Goal: Task Accomplishment & Management: Use online tool/utility

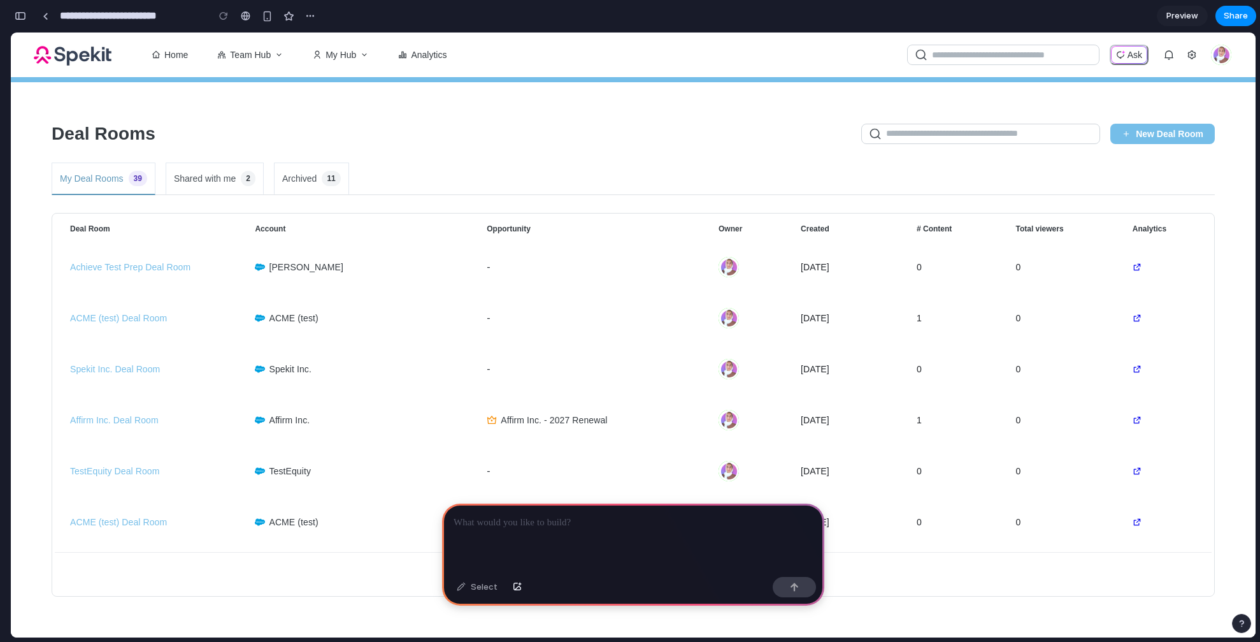
click at [623, 519] on p at bounding box center [633, 522] width 359 height 15
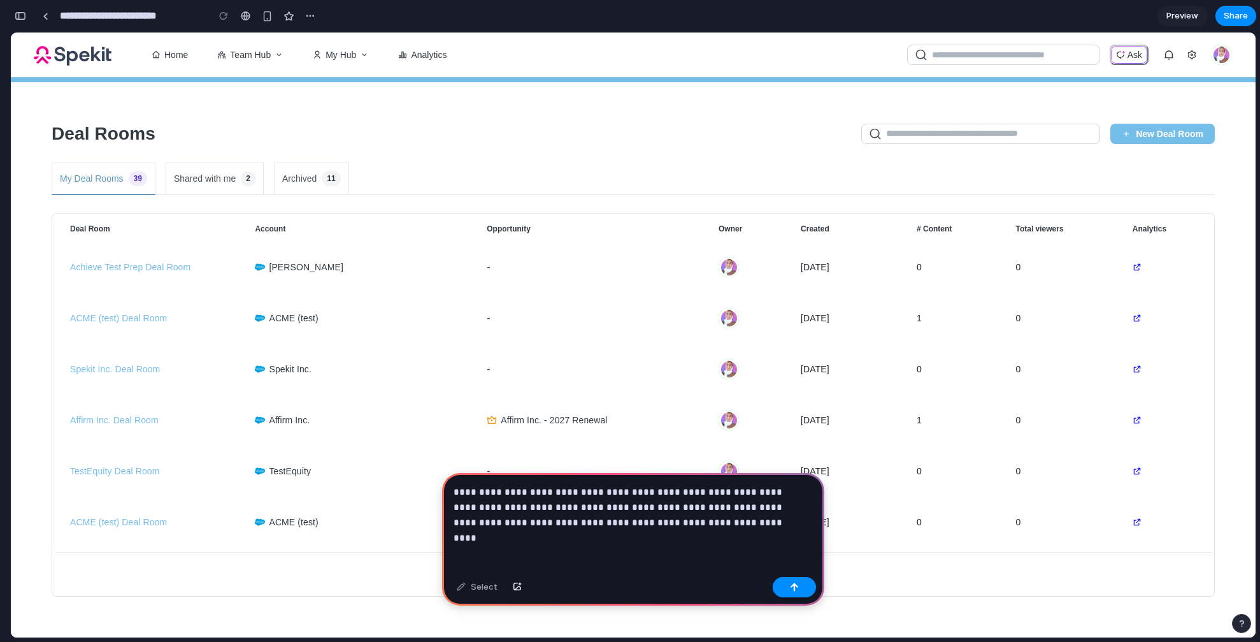
click at [635, 506] on p "**********" at bounding box center [631, 507] width 354 height 46
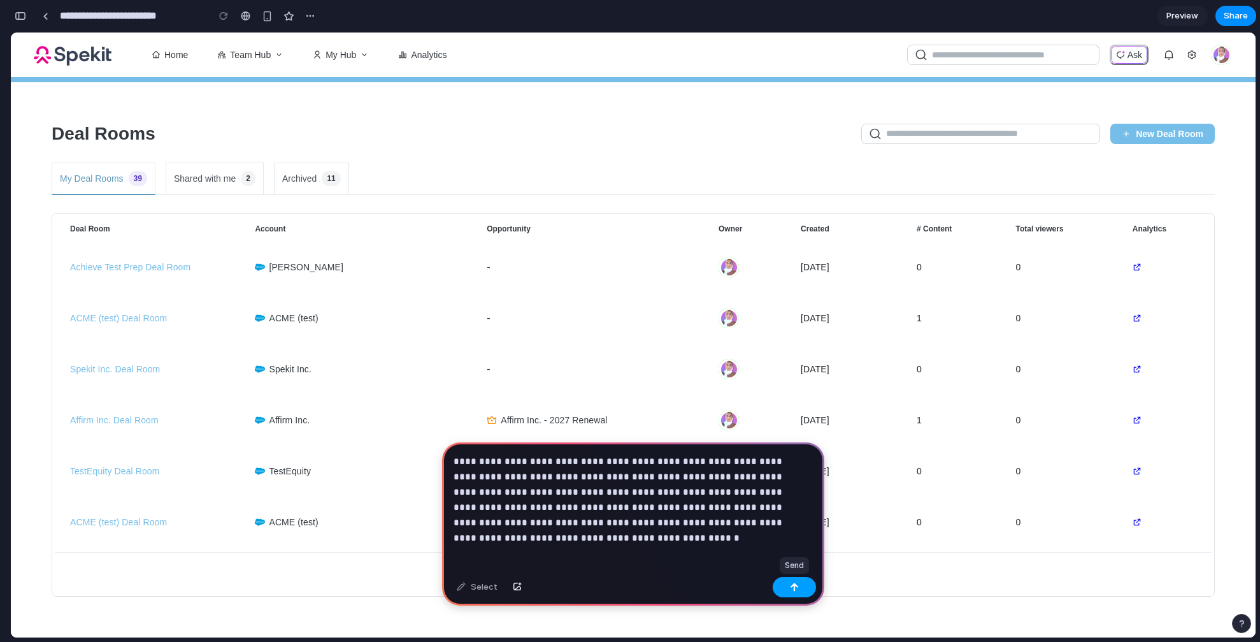
click at [794, 585] on div "button" at bounding box center [794, 586] width 9 height 9
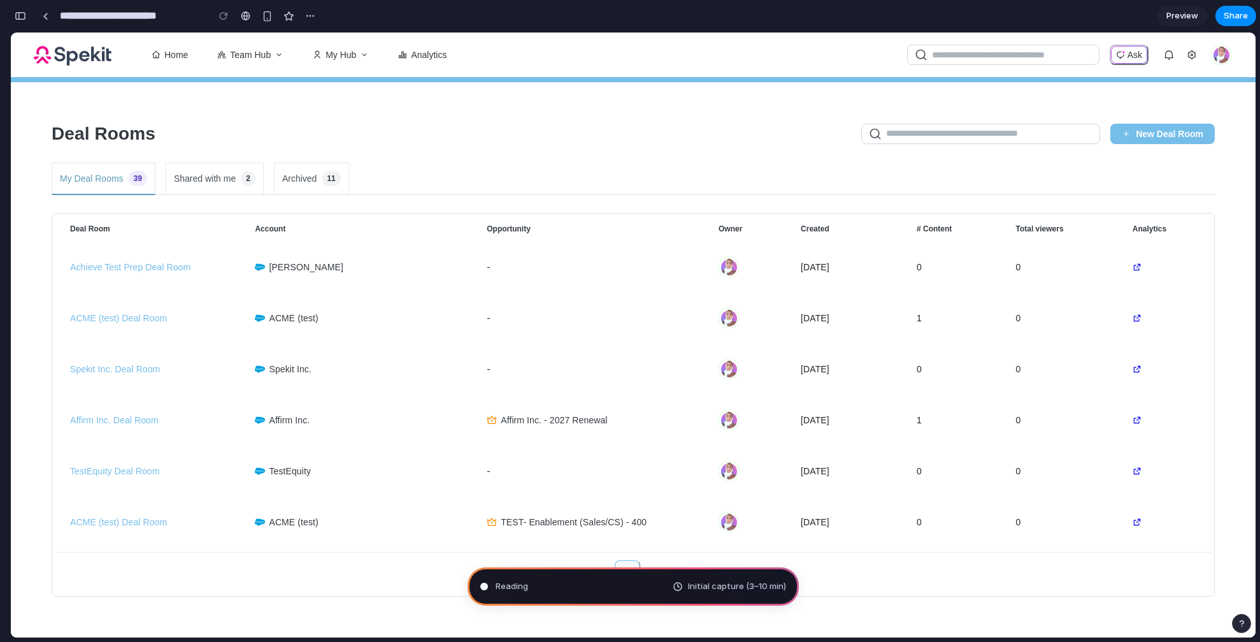
type input "**********"
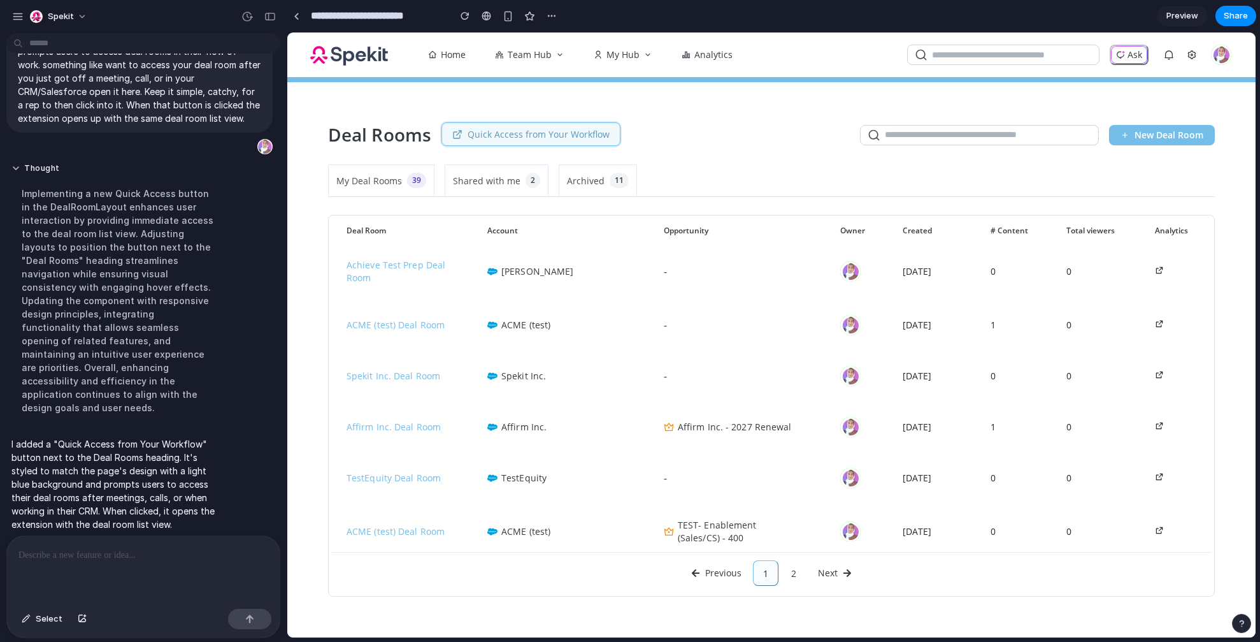
click at [562, 136] on span "Quick Access from Your Workflow" at bounding box center [539, 134] width 142 height 12
click at [591, 136] on span "Quick Access from Your Workflow" at bounding box center [539, 134] width 142 height 12
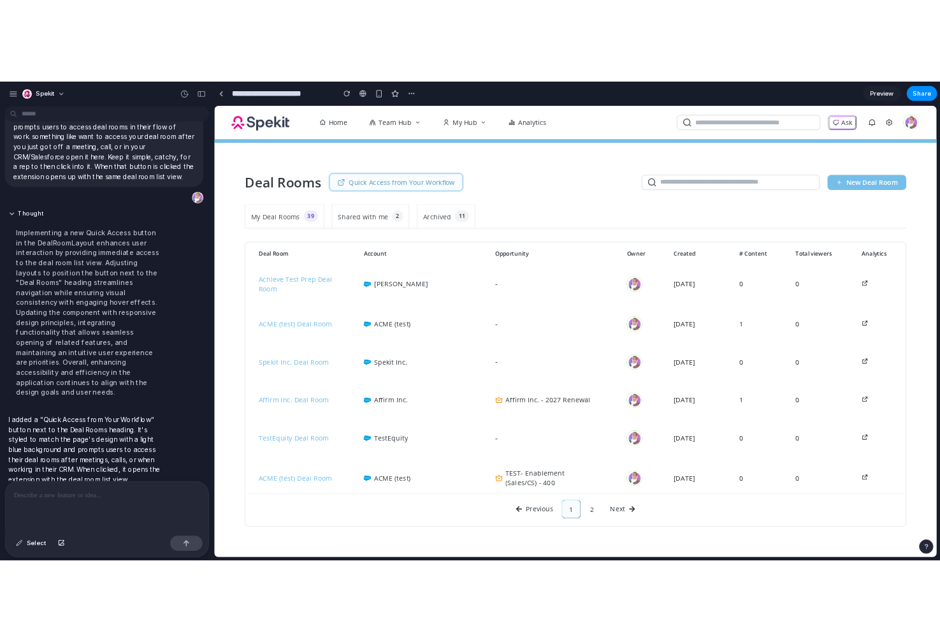
scroll to position [41, 0]
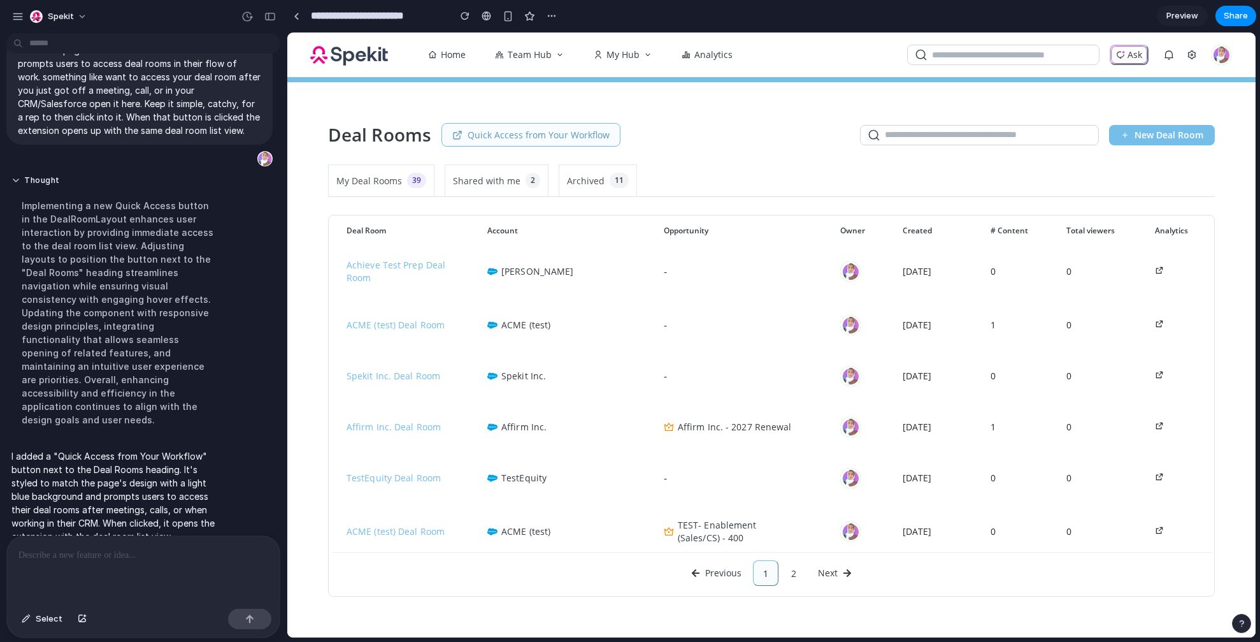
drag, startPoint x: 272, startPoint y: 378, endPoint x: 238, endPoint y: 378, distance: 34.4
click at [238, 378] on div "Spekit within this page- have a button next to deal rooms that prompts users to…" at bounding box center [630, 321] width 1260 height 642
click at [305, 359] on div "Deal Rooms Quick Access from Your Workflow Search Spekit New Deal Room My Deal …" at bounding box center [771, 359] width 968 height 555
click at [343, 220] on th "Deal Room" at bounding box center [401, 230] width 141 height 25
click at [483, 152] on div "Deal Rooms Quick Access from Your Workflow Search Spekit New Deal Room My Deal …" at bounding box center [771, 359] width 968 height 555
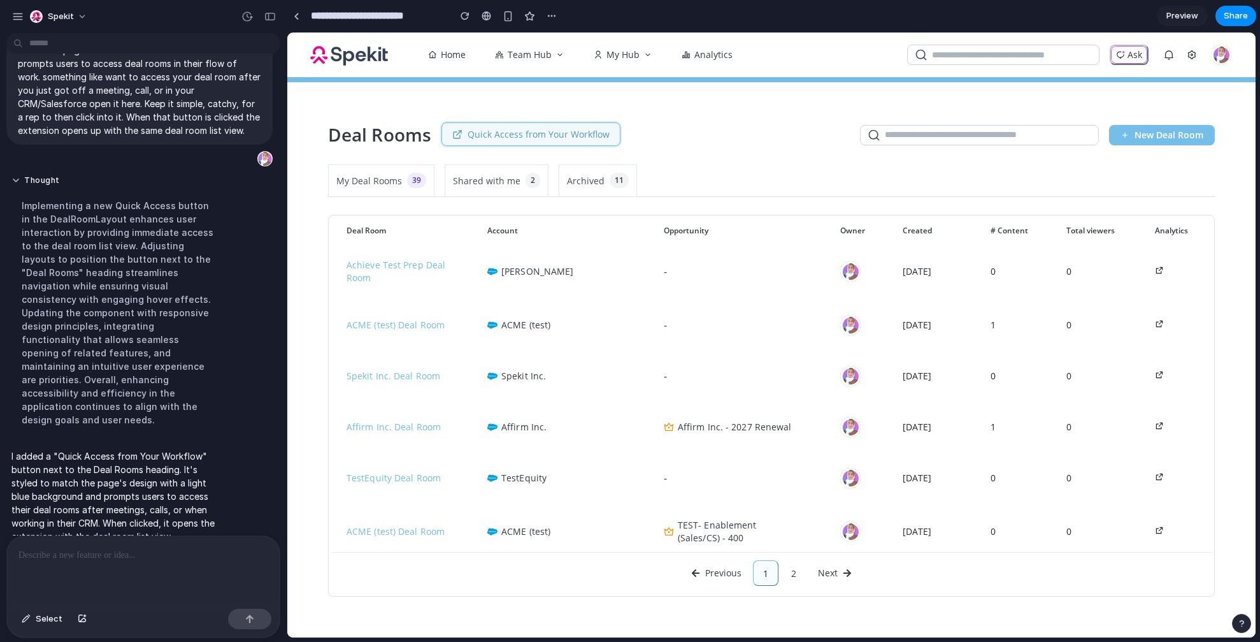
click at [484, 146] on div "Deal Rooms Quick Access from Your Workflow" at bounding box center [474, 135] width 292 height 24
click at [498, 115] on div "Deal Rooms Quick Access from Your Workflow Search Spekit New Deal Room My Deal …" at bounding box center [771, 359] width 968 height 555
click at [496, 127] on button "Quick Access from Your Workflow" at bounding box center [530, 135] width 179 height 24
click at [496, 128] on span "Quick Access from Your Workflow" at bounding box center [539, 134] width 142 height 12
click at [498, 131] on span "Quick Access from Your Workflow" at bounding box center [539, 134] width 142 height 12
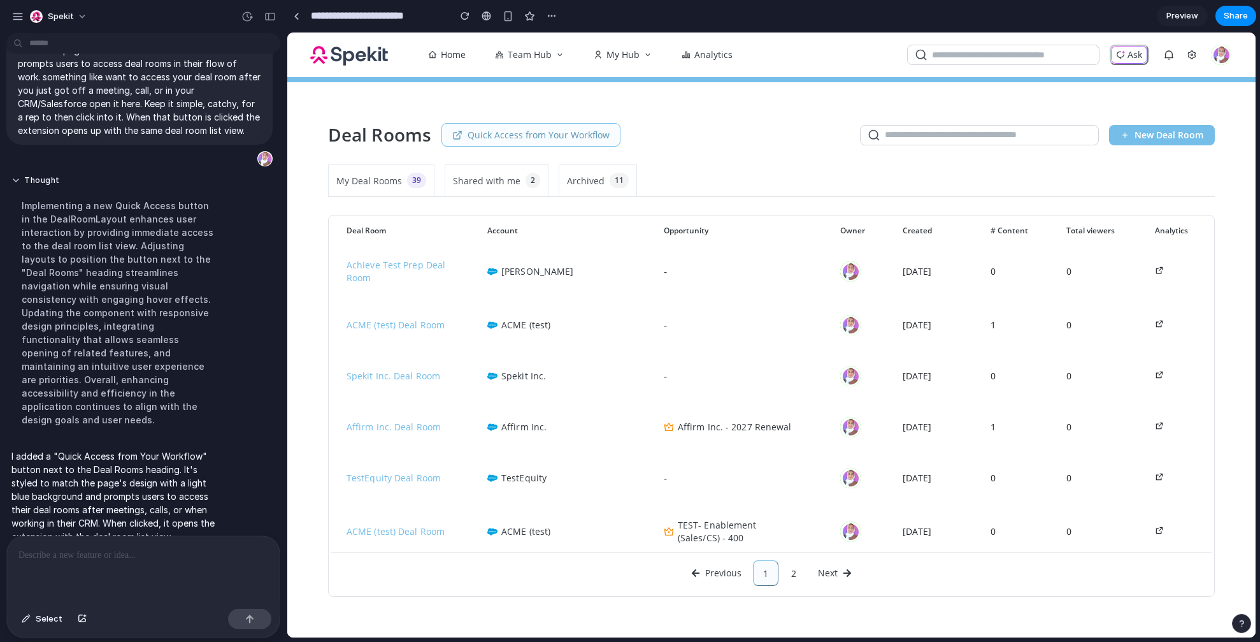
drag, startPoint x: 1254, startPoint y: 191, endPoint x: 905, endPoint y: 191, distance: 349.1
click at [882, 186] on div "Deal Rooms Quick Access from Your Workflow Search Spekit New Deal Room My Deal …" at bounding box center [771, 359] width 968 height 555
click at [1241, 207] on div "Deal Rooms Quick Access from Your Workflow Search Spekit New Deal Room My Deal …" at bounding box center [771, 359] width 968 height 555
drag, startPoint x: 1214, startPoint y: 208, endPoint x: 993, endPoint y: 220, distance: 222.0
click at [993, 220] on div "Deal Rooms Quick Access from Your Workflow Search Spekit New Deal Room My Deal …" at bounding box center [771, 359] width 968 height 555
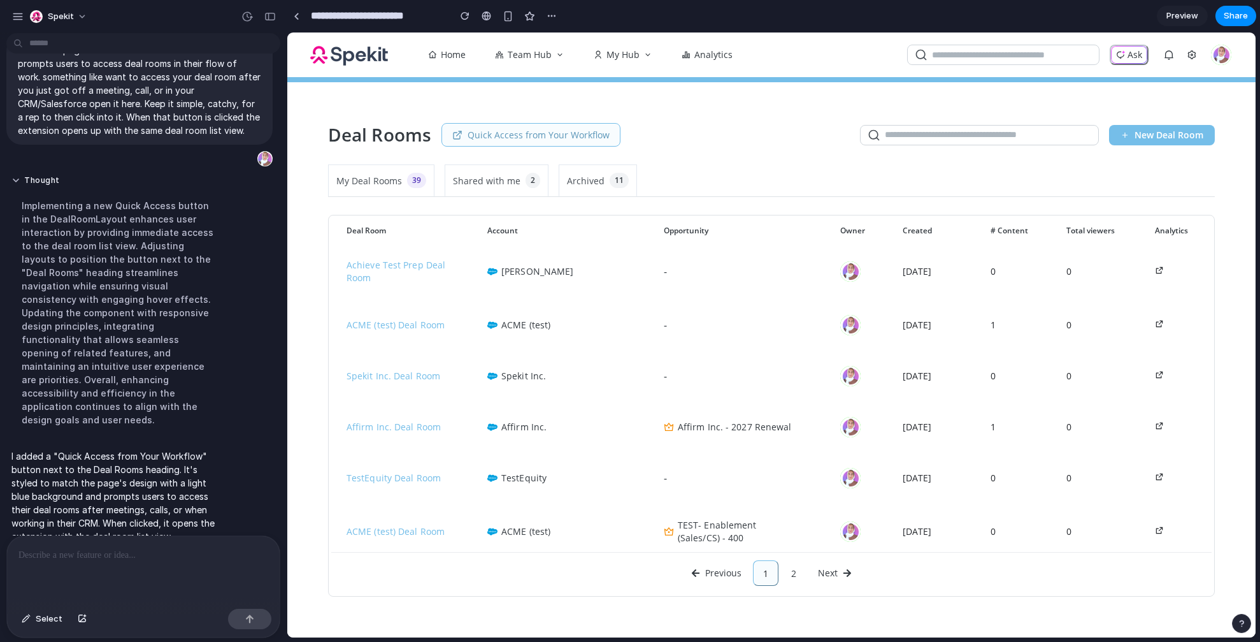
click at [1160, 189] on div "My Deal Rooms 39 Shared with me 2 Archived 11" at bounding box center [771, 180] width 887 height 32
click at [1175, 18] on span "Preview" at bounding box center [1182, 16] width 32 height 13
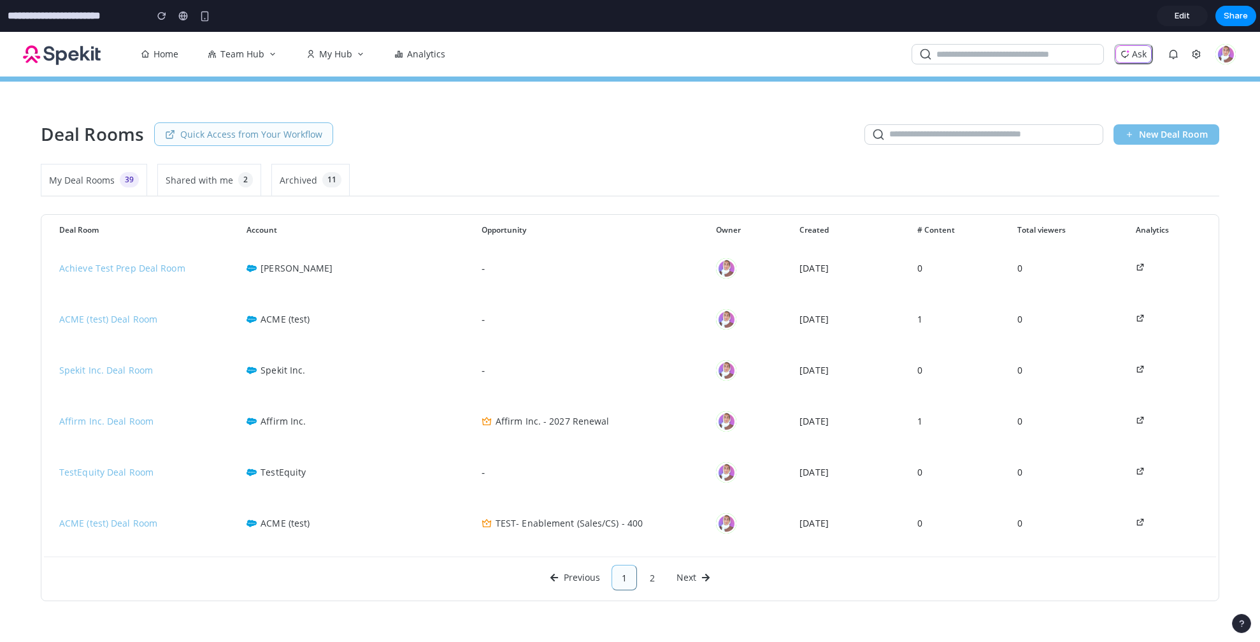
click at [219, 121] on div "Deal Rooms Quick Access from Your Workflow Search Spekit New Deal Room My Deal …" at bounding box center [630, 362] width 1260 height 560
click at [219, 128] on span "Quick Access from Your Workflow" at bounding box center [251, 133] width 142 height 12
click at [395, 137] on div "Deal Rooms Quick Access from Your Workflow Search Spekit New Deal Room" at bounding box center [630, 134] width 1179 height 24
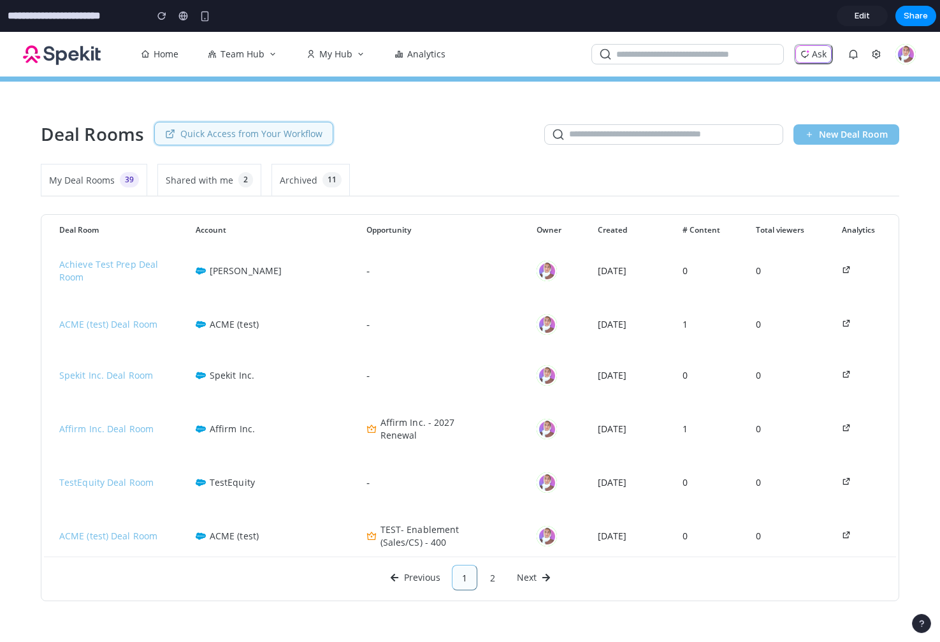
click at [270, 131] on span "Quick Access from Your Workflow" at bounding box center [251, 133] width 142 height 12
